Goal: Task Accomplishment & Management: Use online tool/utility

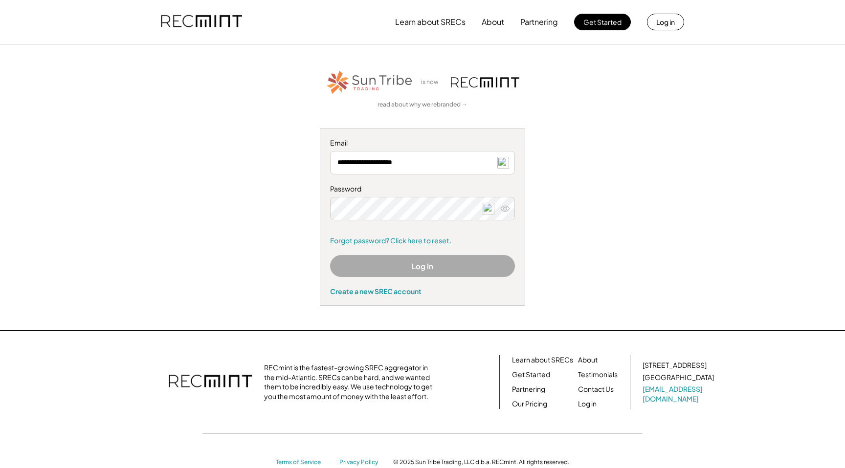
click at [421, 264] on button "Log In" at bounding box center [422, 266] width 185 height 22
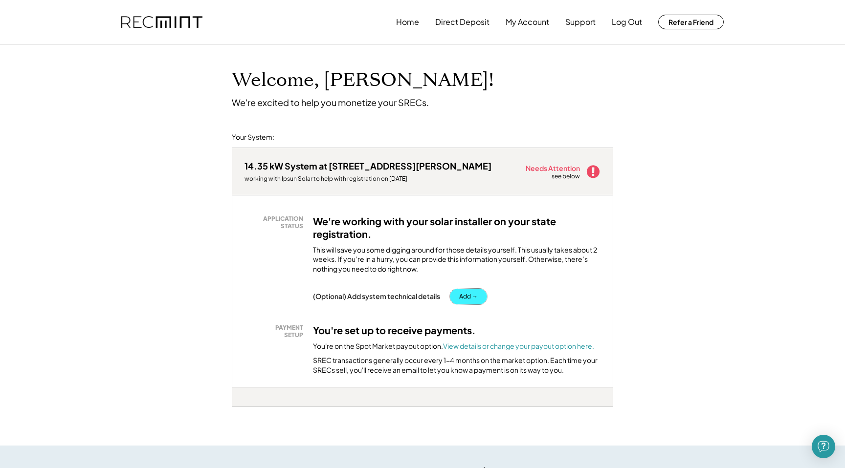
click at [469, 297] on button "Add →" at bounding box center [468, 297] width 37 height 16
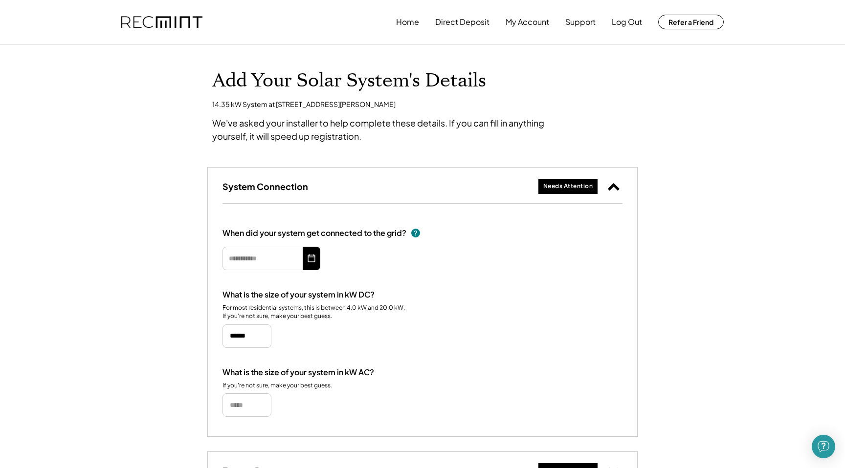
click at [714, 215] on div "Add Your Solar System's Details 14.35 kW System at [STREET_ADDRESS][PERSON_NAME…" at bounding box center [422, 354] width 845 height 619
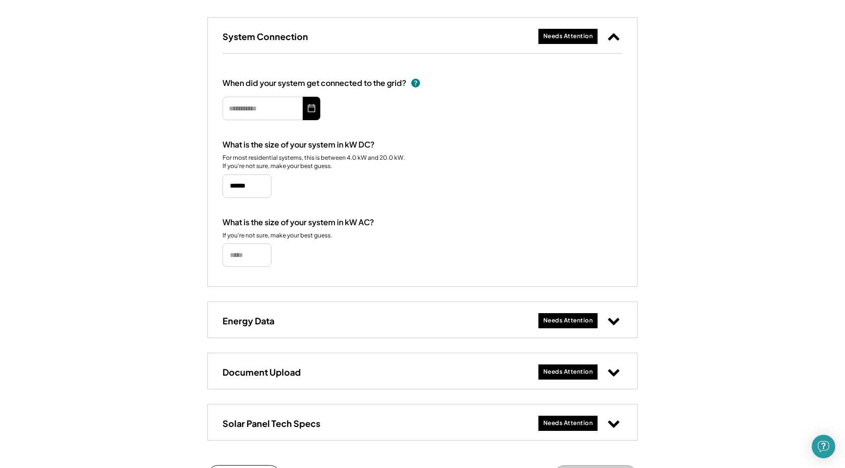
scroll to position [156, 0]
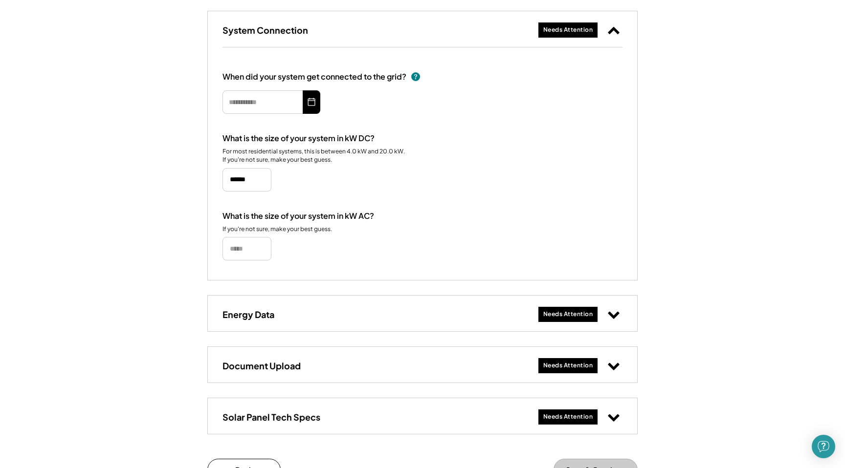
click at [617, 317] on icon at bounding box center [613, 314] width 13 height 13
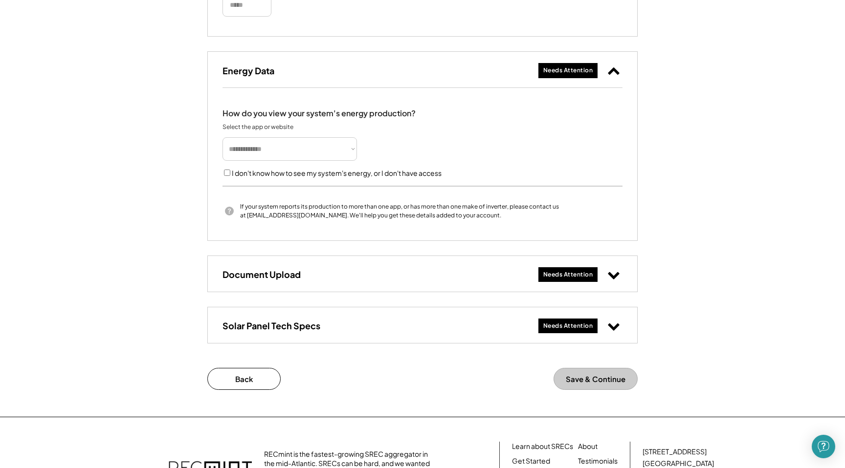
scroll to position [430, 0]
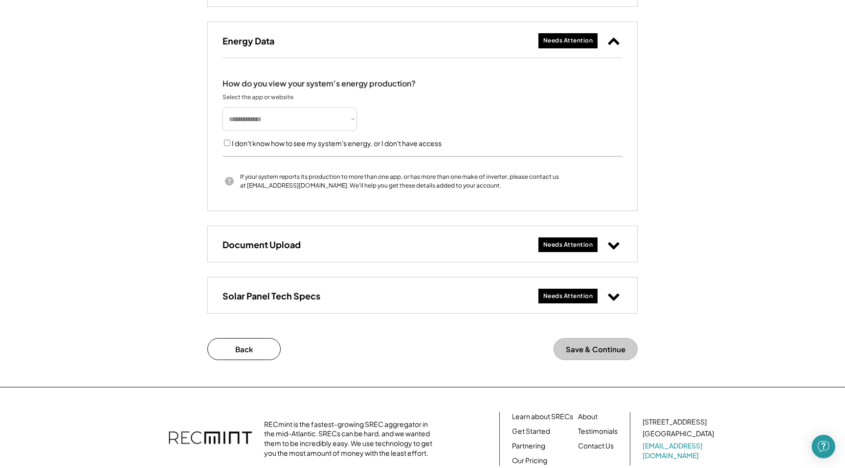
click at [616, 249] on icon at bounding box center [613, 245] width 13 height 13
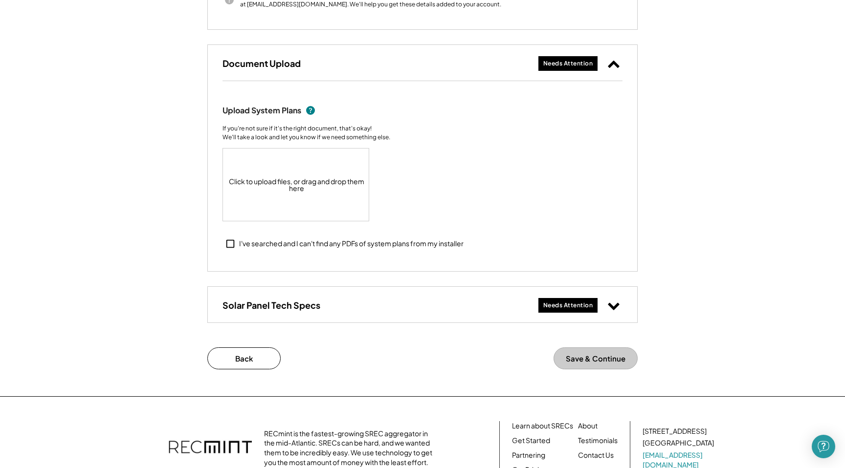
scroll to position [626, 0]
